Goal: Task Accomplishment & Management: Use online tool/utility

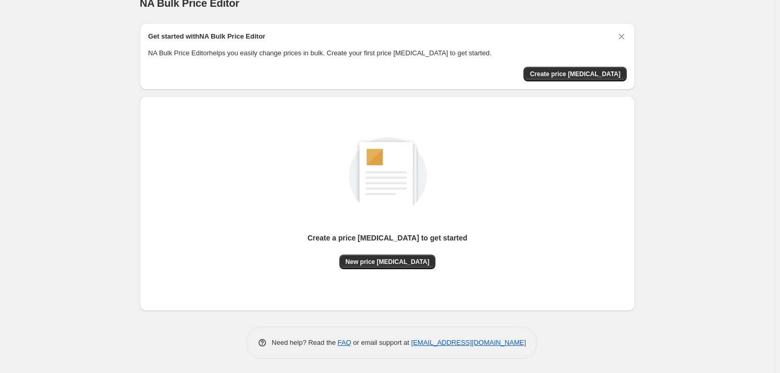
scroll to position [18, 0]
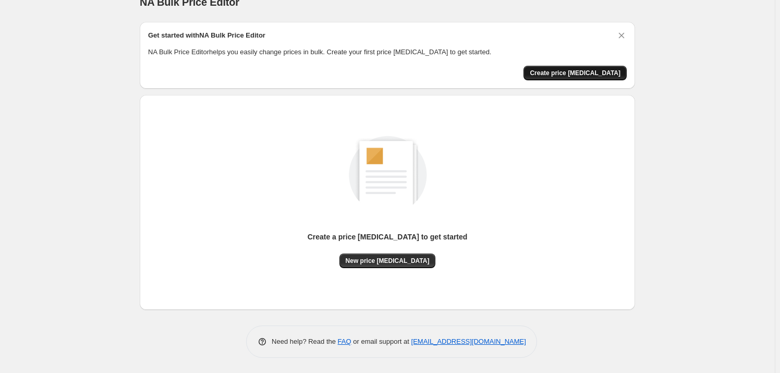
click at [590, 77] on span "Create price [MEDICAL_DATA]" at bounding box center [575, 73] width 91 height 8
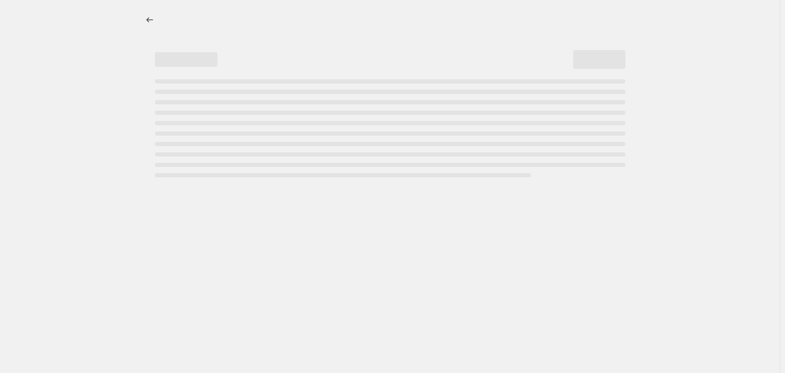
select select "percentage"
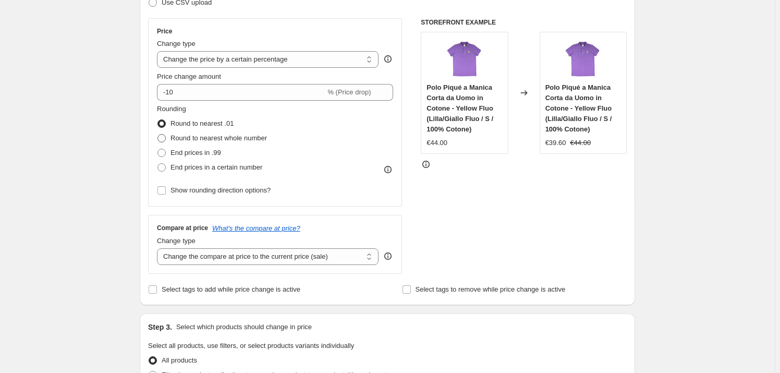
scroll to position [142, 0]
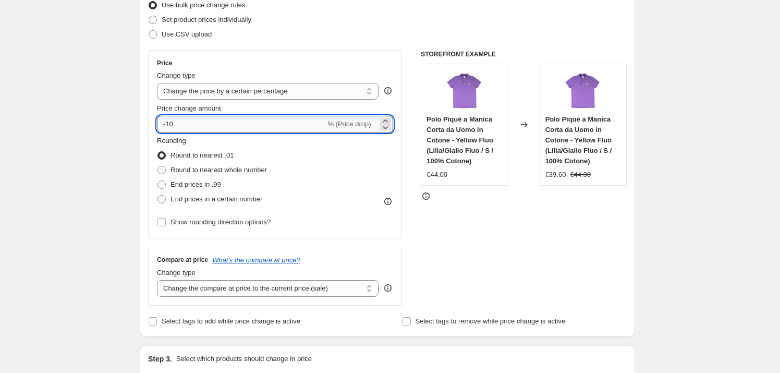
drag, startPoint x: 147, startPoint y: 124, endPoint x: 163, endPoint y: 126, distance: 16.2
type input "50"
click at [315, 156] on div "Rounding Round to nearest .01 Round to nearest whole number End prices in .99 E…" at bounding box center [275, 171] width 236 height 71
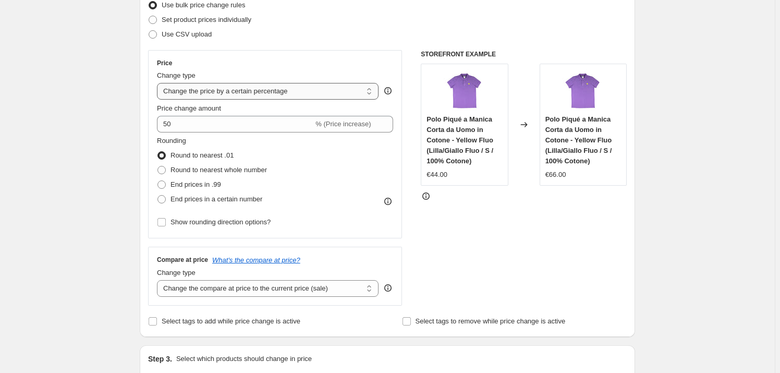
click at [329, 95] on select "Change the price to a certain amount Change the price by a certain amount Chang…" at bounding box center [268, 91] width 222 height 17
click at [329, 92] on select "Change the price to a certain amount Change the price by a certain amount Chang…" at bounding box center [268, 91] width 222 height 17
click at [302, 92] on select "Change the price to a certain amount Change the price by a certain amount Chang…" at bounding box center [268, 91] width 222 height 17
click at [159, 83] on select "Change the price to a certain amount Change the price by a certain amount Chang…" at bounding box center [268, 91] width 222 height 17
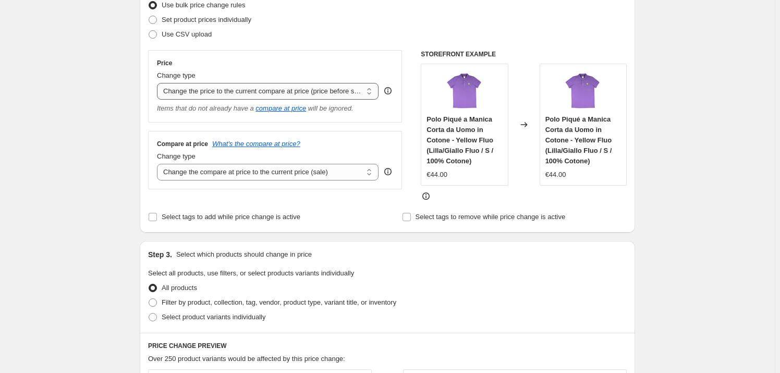
click at [300, 91] on select "Change the price to a certain amount Change the price by a certain amount Chang…" at bounding box center [268, 91] width 222 height 17
click at [159, 83] on select "Change the price to a certain amount Change the price by a certain amount Chang…" at bounding box center [268, 91] width 222 height 17
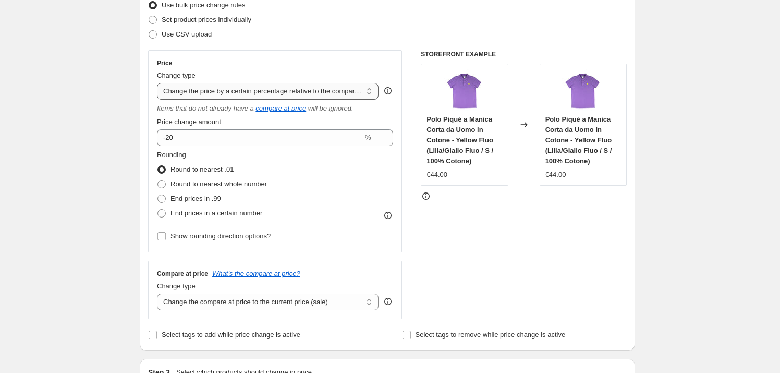
click at [294, 88] on select "Change the price to a certain amount Change the price by a certain amount Chang…" at bounding box center [268, 91] width 222 height 17
select select "pc"
type input "50"
click at [229, 92] on select "Change the price to a certain amount Change the price by a certain amount Chang…" at bounding box center [268, 91] width 222 height 17
click at [232, 88] on select "Change the price to a certain amount Change the price by a certain amount Chang…" at bounding box center [268, 91] width 222 height 17
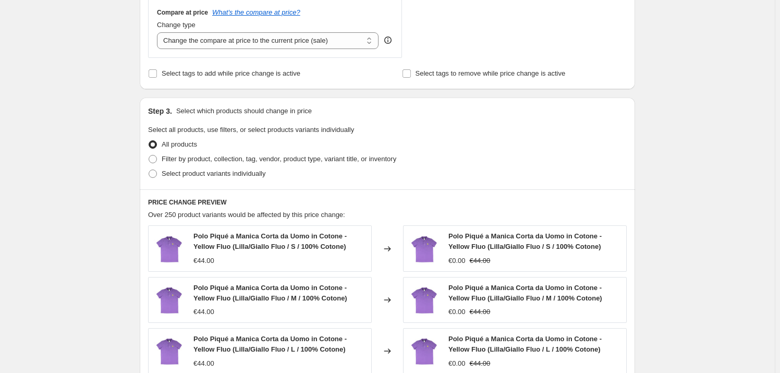
scroll to position [237, 0]
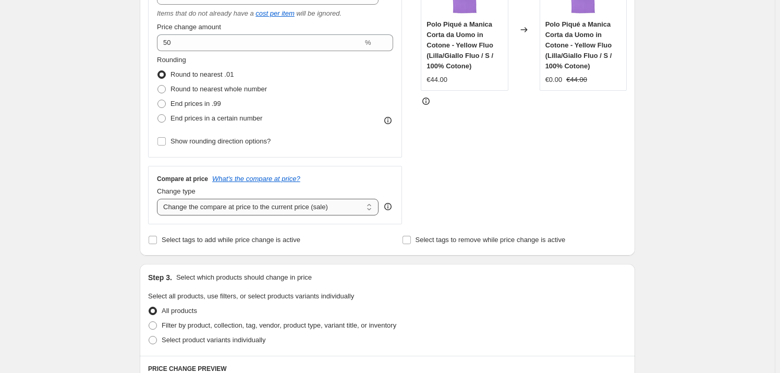
click at [354, 207] on select "Change the compare at price to the current price (sale) Change the compare at p…" at bounding box center [268, 207] width 222 height 17
click at [373, 142] on div "Rounding Round to nearest .01 Round to nearest whole number End prices in .99 E…" at bounding box center [275, 102] width 236 height 94
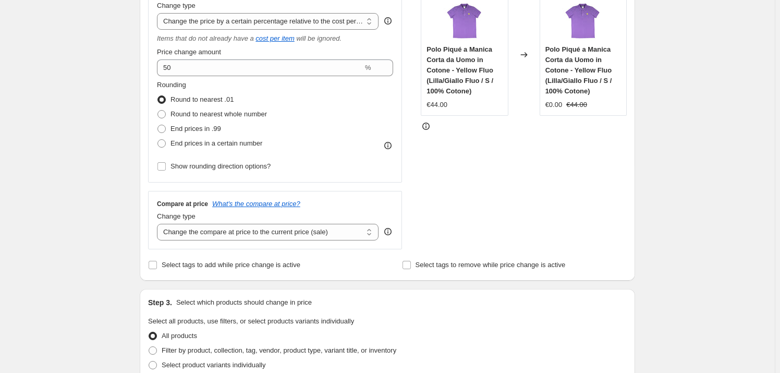
scroll to position [47, 0]
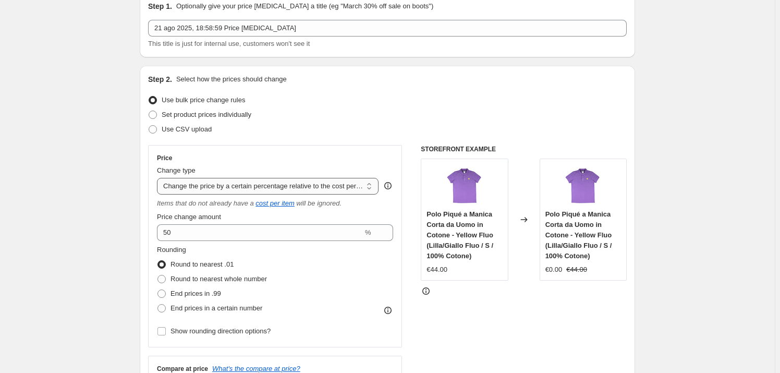
click at [230, 185] on select "Change the price to a certain amount Change the price by a certain amount Chang…" at bounding box center [268, 186] width 222 height 17
select select "to"
click at [159, 178] on select "Change the price to a certain amount Change the price by a certain amount Chang…" at bounding box center [268, 186] width 222 height 17
type input "80.00"
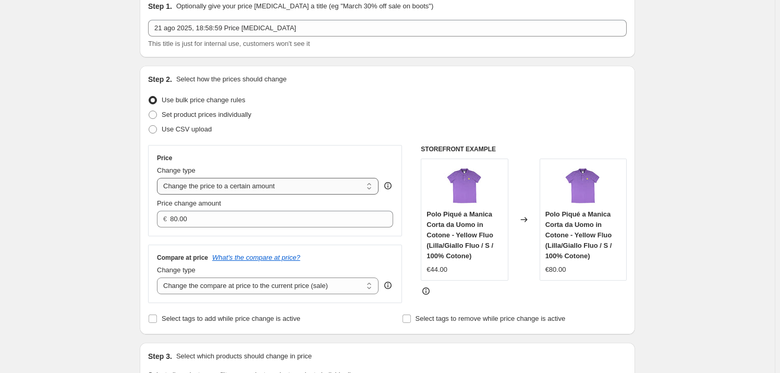
click at [234, 184] on select "Change the price to a certain amount Change the price by a certain amount Chang…" at bounding box center [268, 186] width 222 height 17
select select "percentage"
click at [159, 178] on select "Change the price to a certain amount Change the price by a certain amount Chang…" at bounding box center [268, 186] width 222 height 17
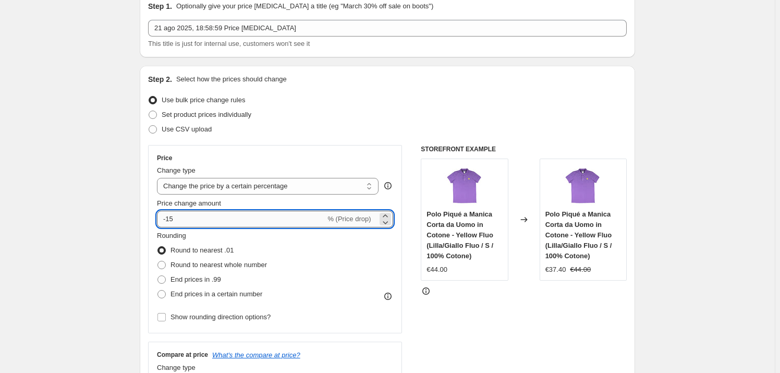
click at [282, 215] on input "-15" at bounding box center [241, 219] width 168 height 17
drag, startPoint x: 250, startPoint y: 217, endPoint x: 94, endPoint y: 221, distance: 156.0
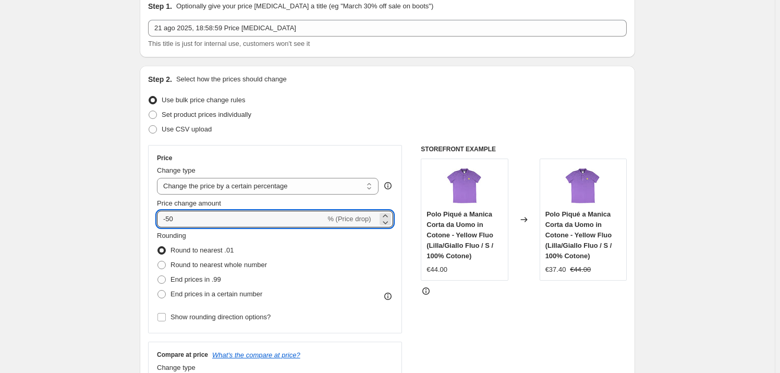
type input "-50"
click at [313, 234] on div "Rounding Round to nearest .01 Round to nearest whole number End prices in .99 E…" at bounding box center [275, 265] width 236 height 71
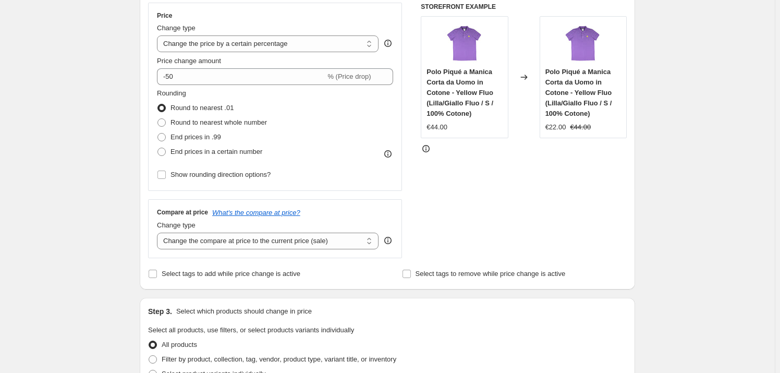
scroll to position [284, 0]
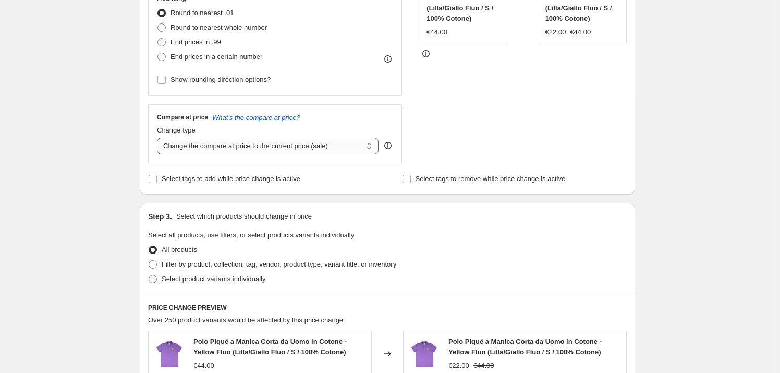
click at [362, 144] on select "Change the compare at price to the current price (sale) Change the compare at p…" at bounding box center [268, 146] width 222 height 17
click at [362, 145] on select "Change the compare at price to the current price (sale) Change the compare at p…" at bounding box center [268, 146] width 222 height 17
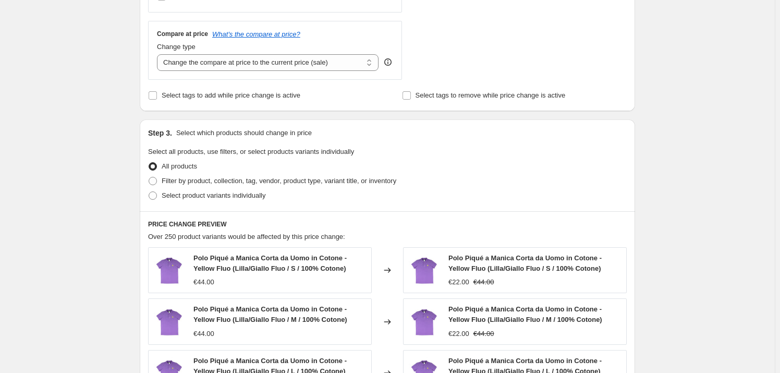
scroll to position [427, 0]
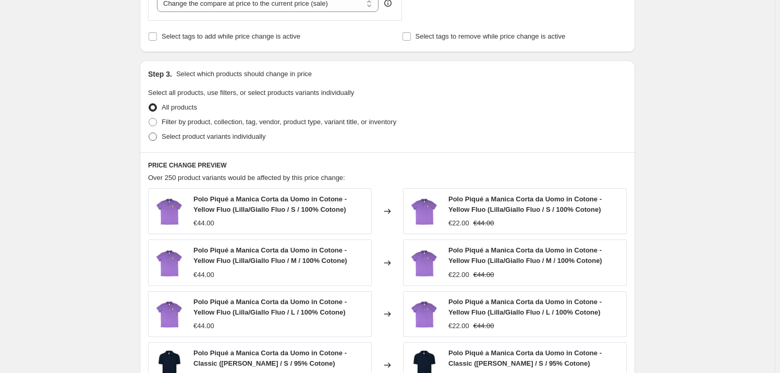
click at [156, 136] on span at bounding box center [153, 136] width 8 height 8
click at [149, 133] on input "Select product variants individually" at bounding box center [149, 132] width 1 height 1
radio input "true"
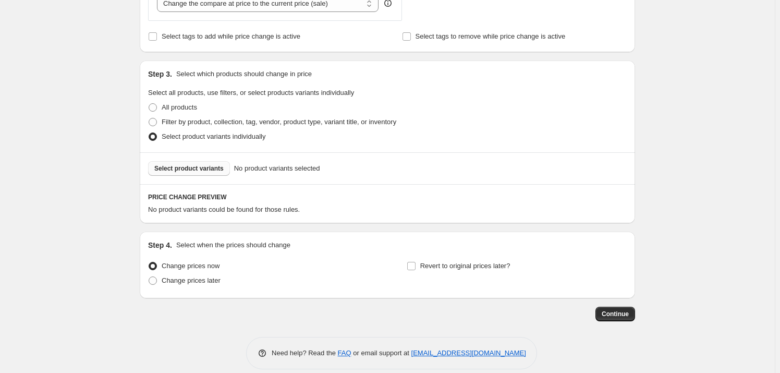
click at [180, 170] on span "Select product variants" at bounding box center [188, 168] width 69 height 8
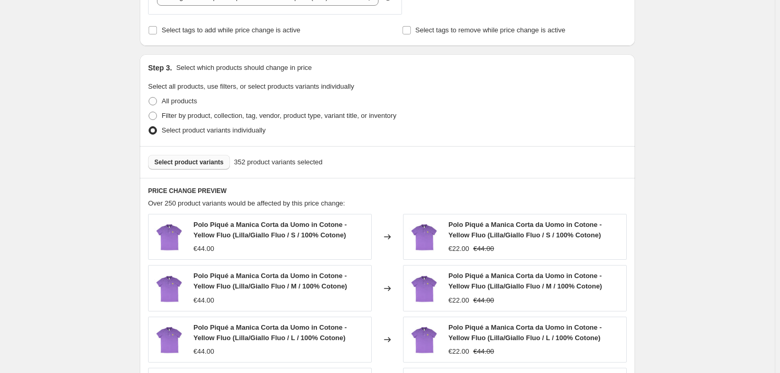
scroll to position [101, 0]
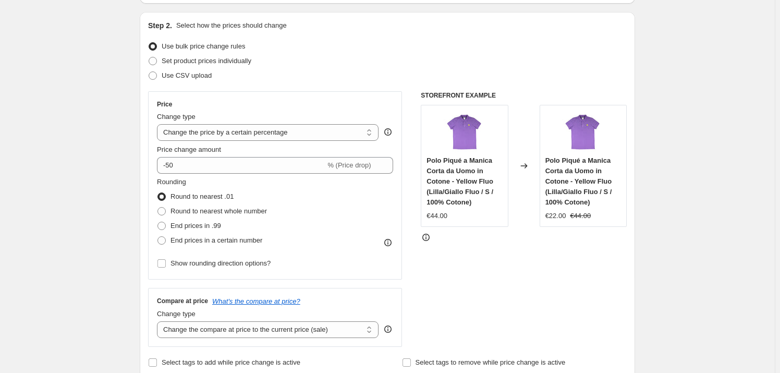
click at [387, 240] on icon at bounding box center [388, 242] width 10 height 10
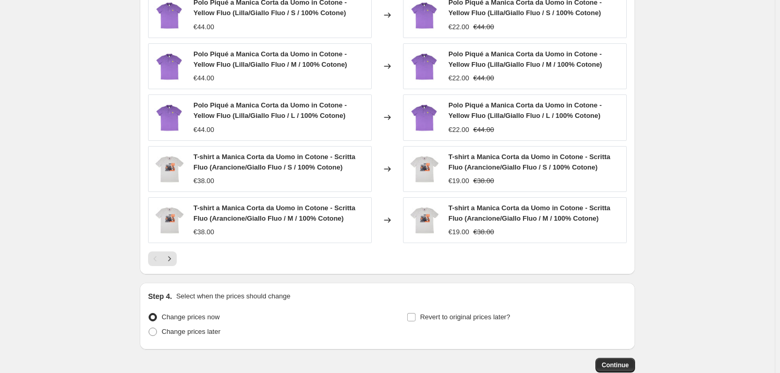
scroll to position [670, 0]
click at [617, 357] on button "Continue" at bounding box center [616, 364] width 40 height 15
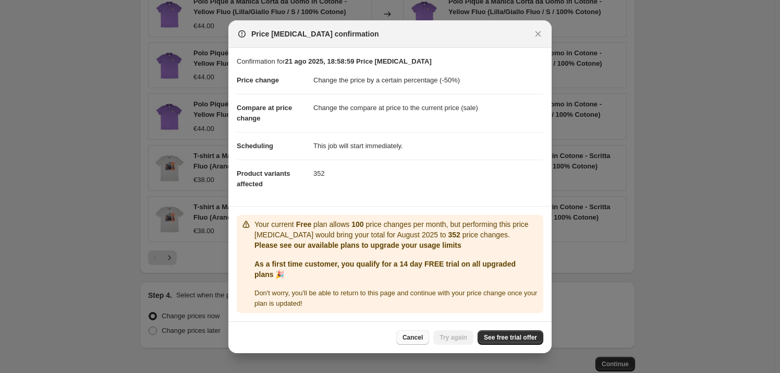
click at [415, 337] on span "Cancel" at bounding box center [413, 337] width 20 height 8
